Goal: Check status: Check status

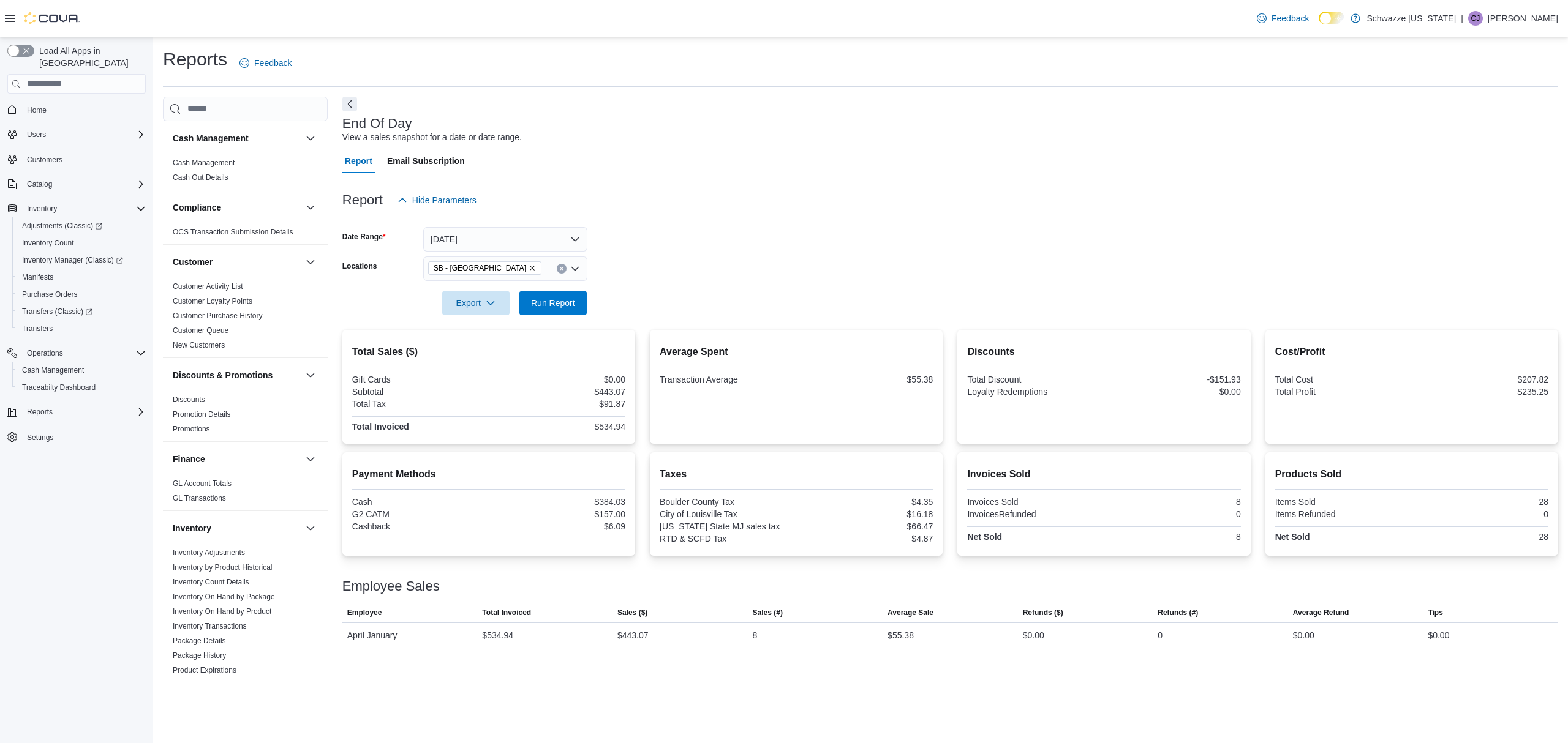
click at [748, 275] on form "Date Range Today Locations SB - Louisville Export Run Report" at bounding box center [951, 264] width 1216 height 103
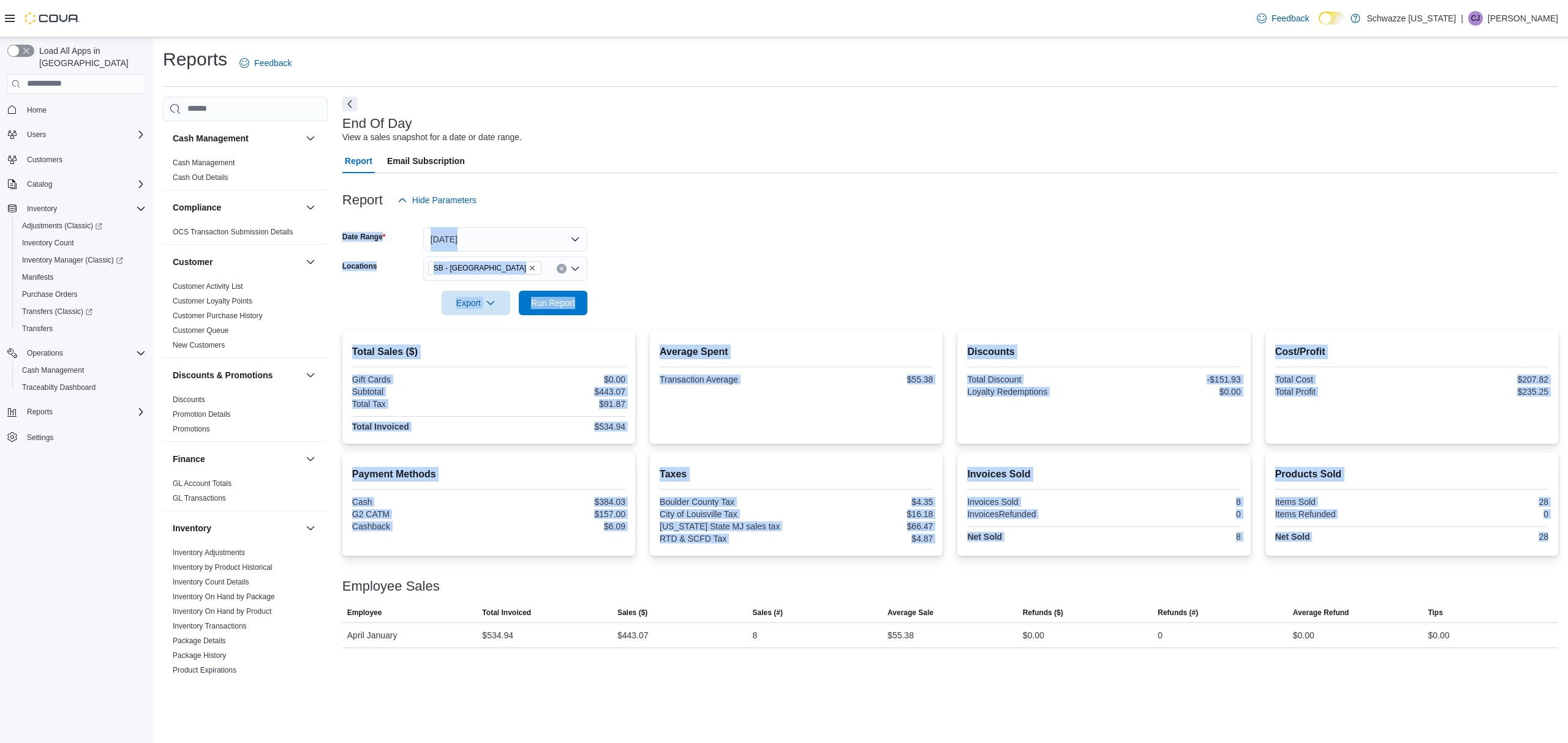
drag, startPoint x: 572, startPoint y: 210, endPoint x: 1154, endPoint y: 575, distance: 687.0
click at [1154, 575] on div "Report Hide Parameters Date Range Today Locations SB - Louisville Export Run Re…" at bounding box center [951, 411] width 1216 height 475
click at [1005, 223] on div at bounding box center [951, 220] width 1216 height 15
